Goal: Information Seeking & Learning: Learn about a topic

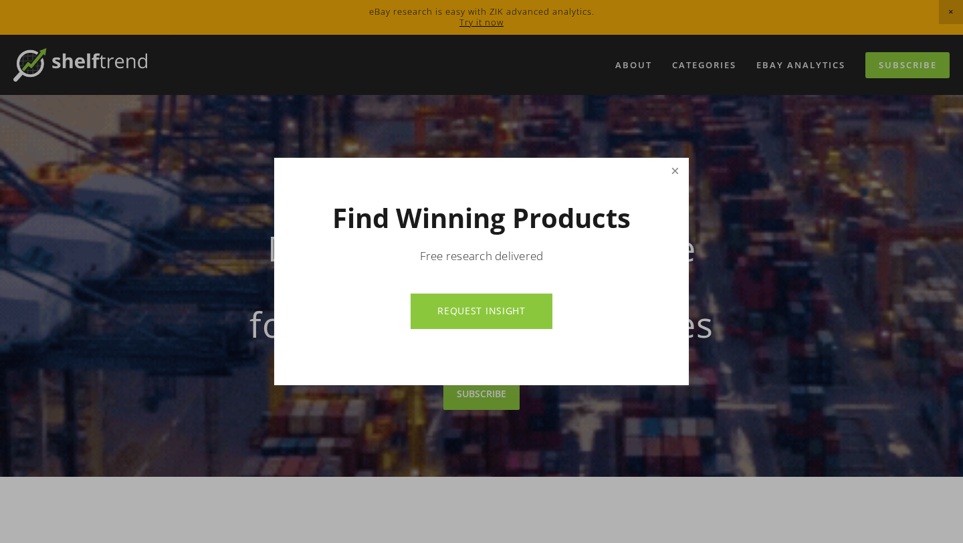
click at [671, 171] on link "Close" at bounding box center [674, 171] width 23 height 23
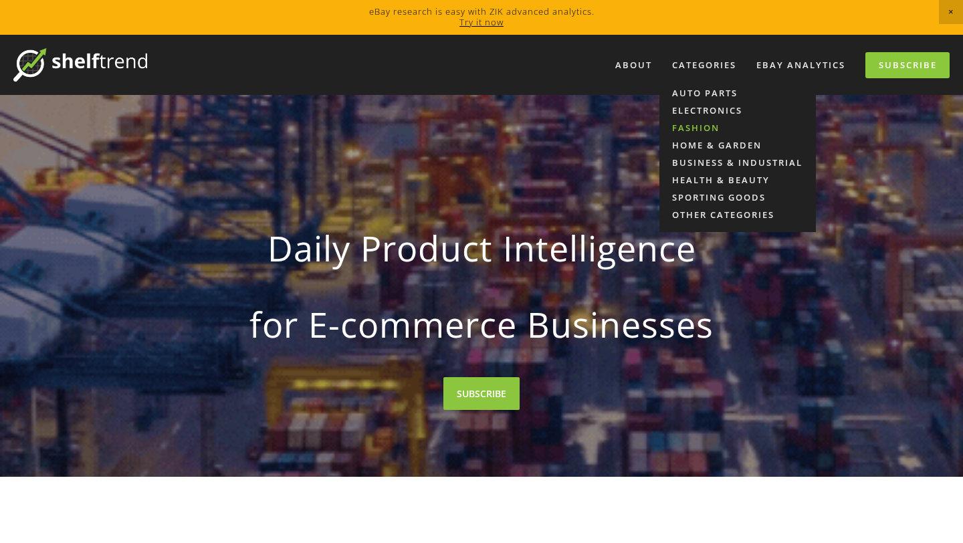
click at [706, 125] on link "Fashion" at bounding box center [737, 127] width 156 height 17
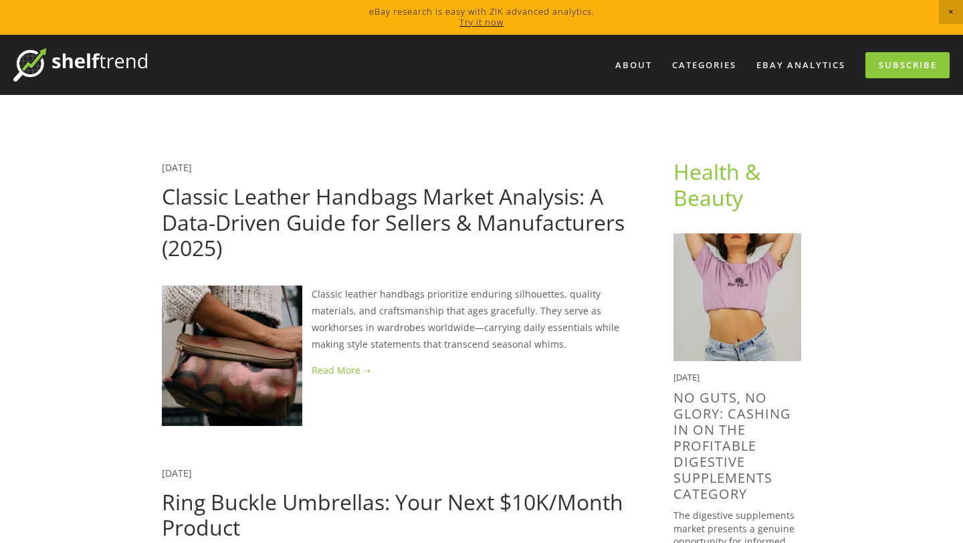
click at [452, 223] on link "Classic Leather Handbags Market Analysis: A Data-Driven Guide for Sellers & Man…" at bounding box center [393, 222] width 463 height 80
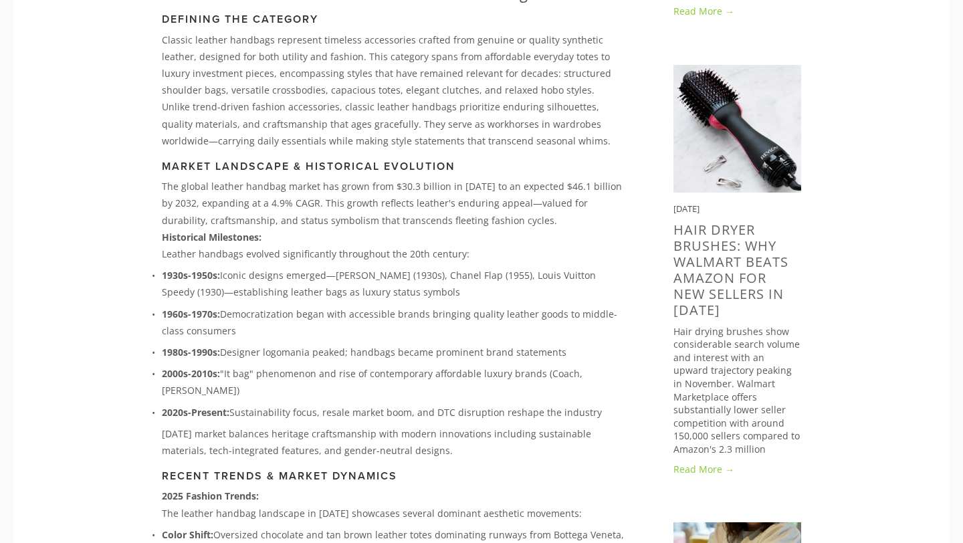
scroll to position [471, 0]
